Goal: Task Accomplishment & Management: Use online tool/utility

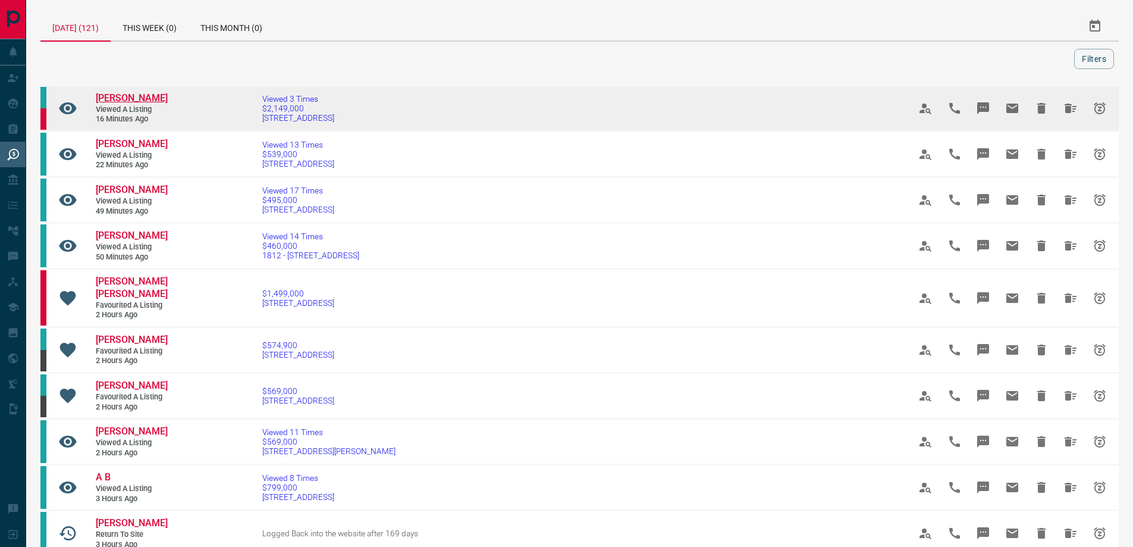
click at [131, 96] on span "[PERSON_NAME]" at bounding box center [132, 97] width 72 height 11
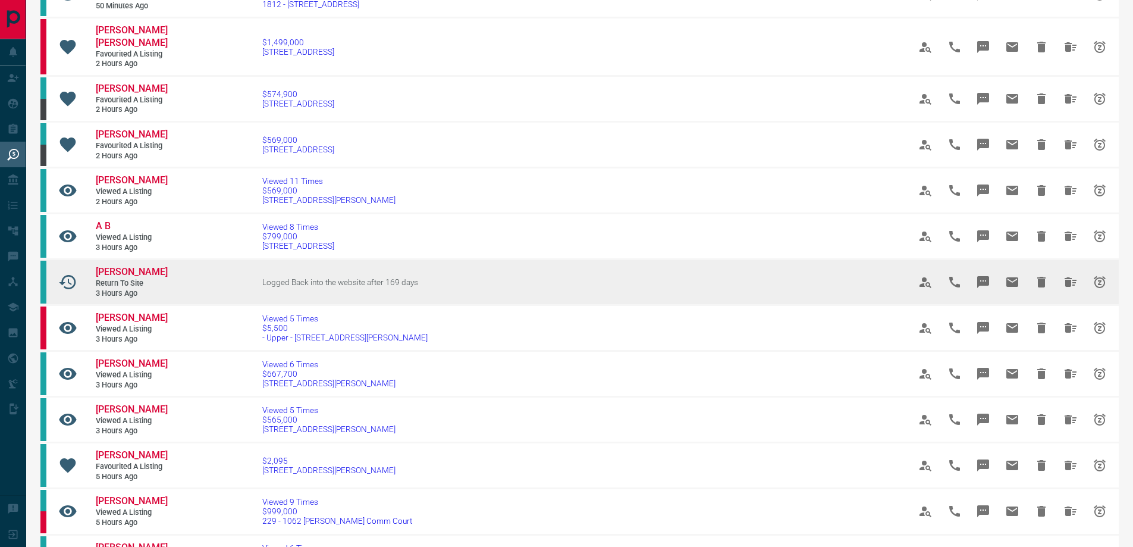
scroll to position [278, 0]
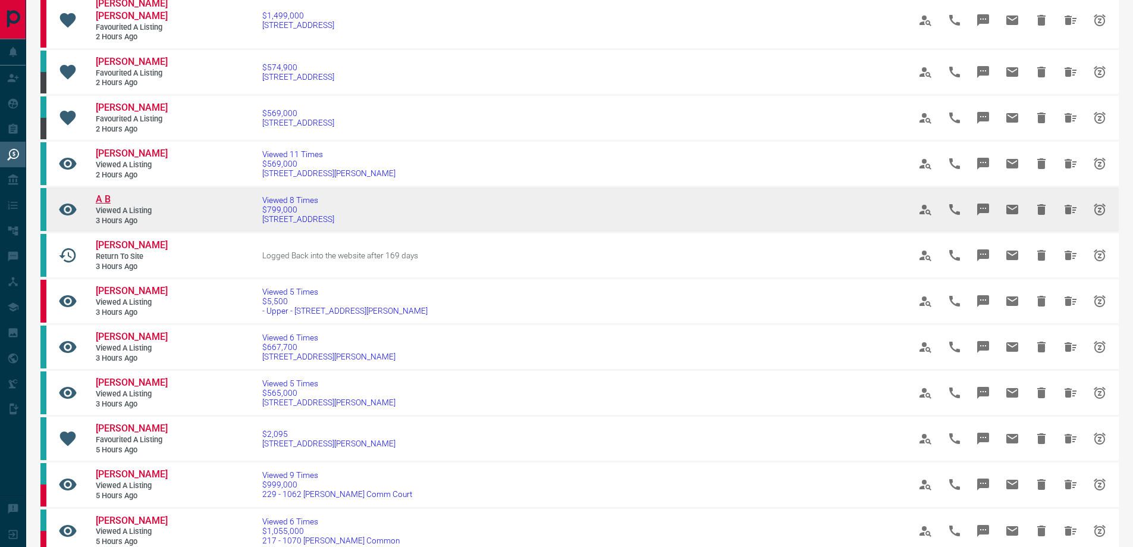
click at [111, 205] on span "A B" at bounding box center [103, 198] width 15 height 11
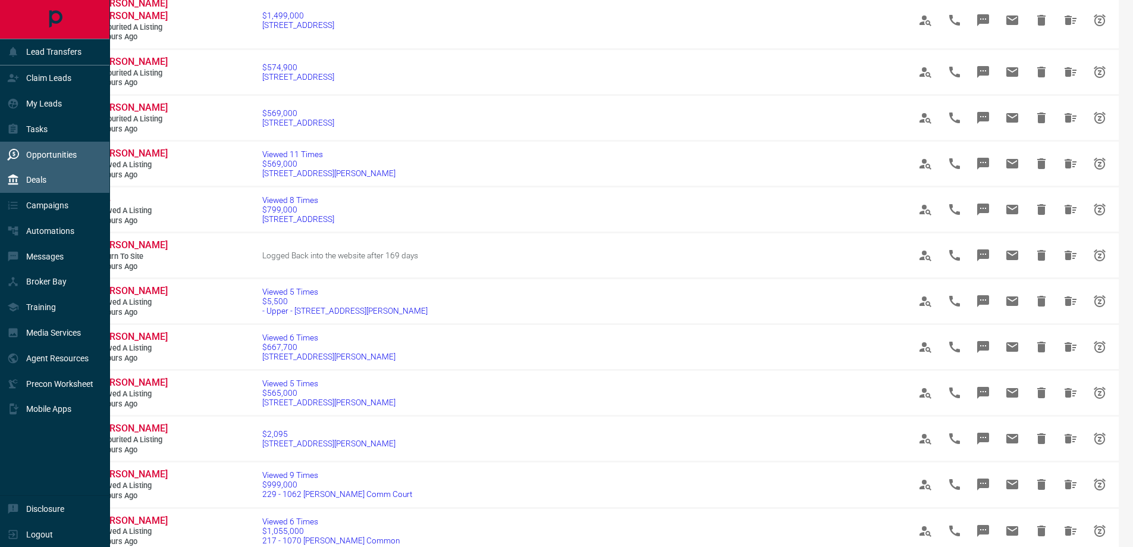
click at [15, 171] on div "Deals" at bounding box center [26, 180] width 39 height 20
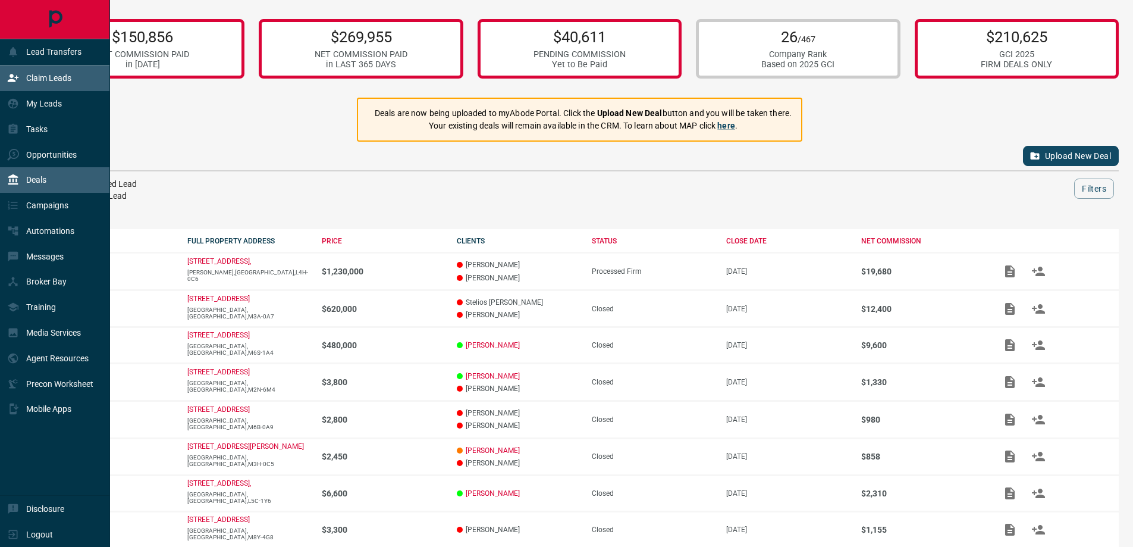
click at [18, 79] on icon at bounding box center [13, 78] width 12 height 12
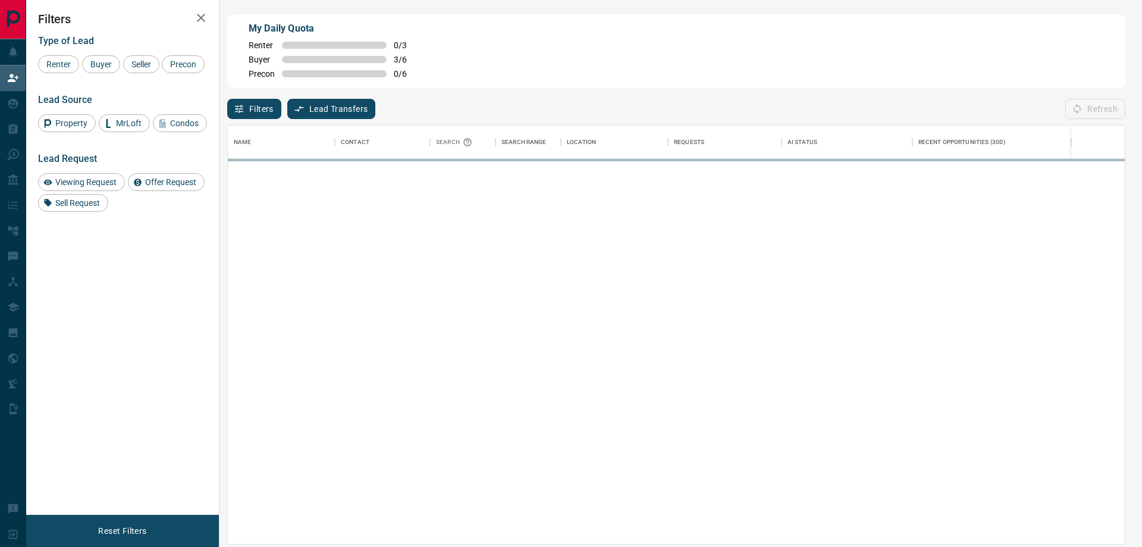
scroll to position [409, 888]
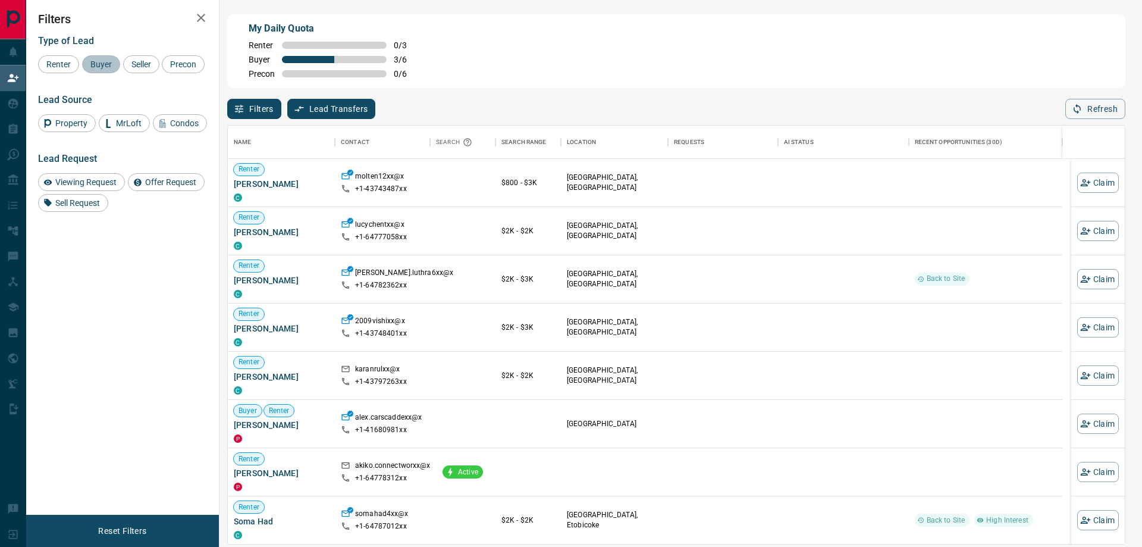
click at [109, 55] on div "Buyer" at bounding box center [101, 64] width 38 height 18
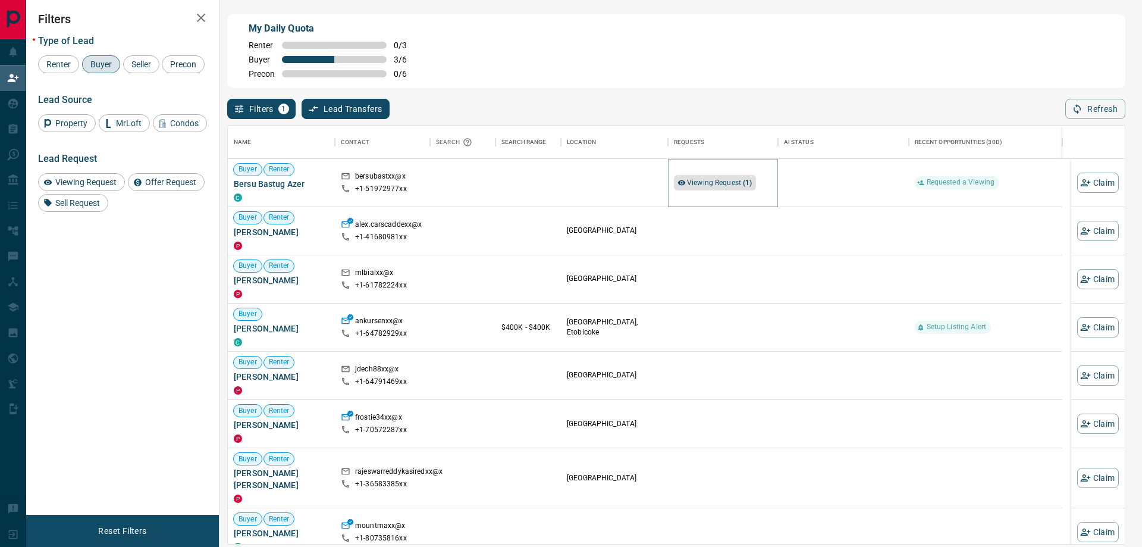
click at [732, 177] on span "Viewing Request ( 1 )" at bounding box center [719, 183] width 65 height 12
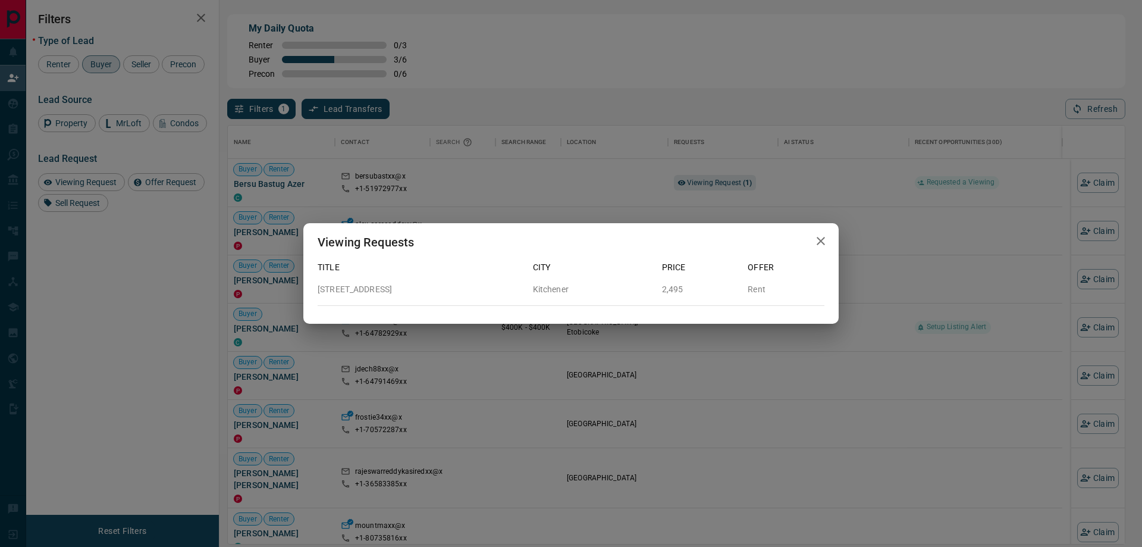
click at [820, 242] on icon "button" at bounding box center [821, 241] width 8 height 8
